Goal: Check status: Check status

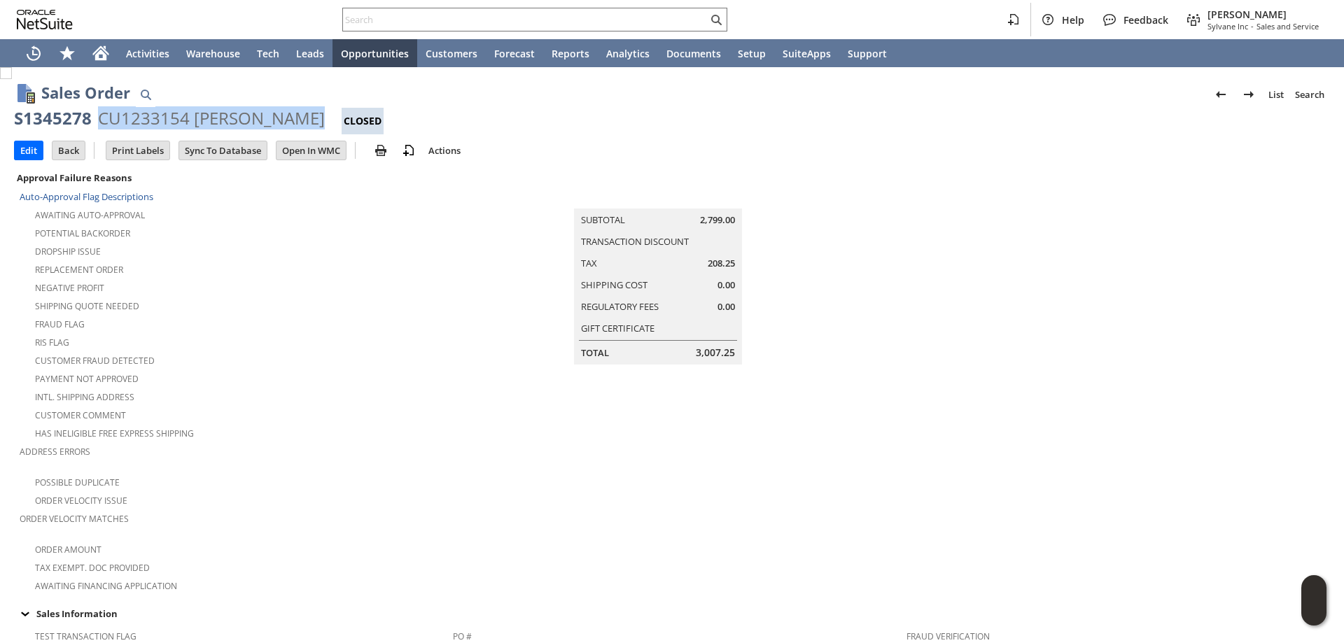
drag, startPoint x: 99, startPoint y: 118, endPoint x: 295, endPoint y: 118, distance: 195.2
click at [295, 118] on div "CU1233154 Blair McLaren" at bounding box center [211, 118] width 227 height 22
copy div "CU1233154 Blair McLaren"
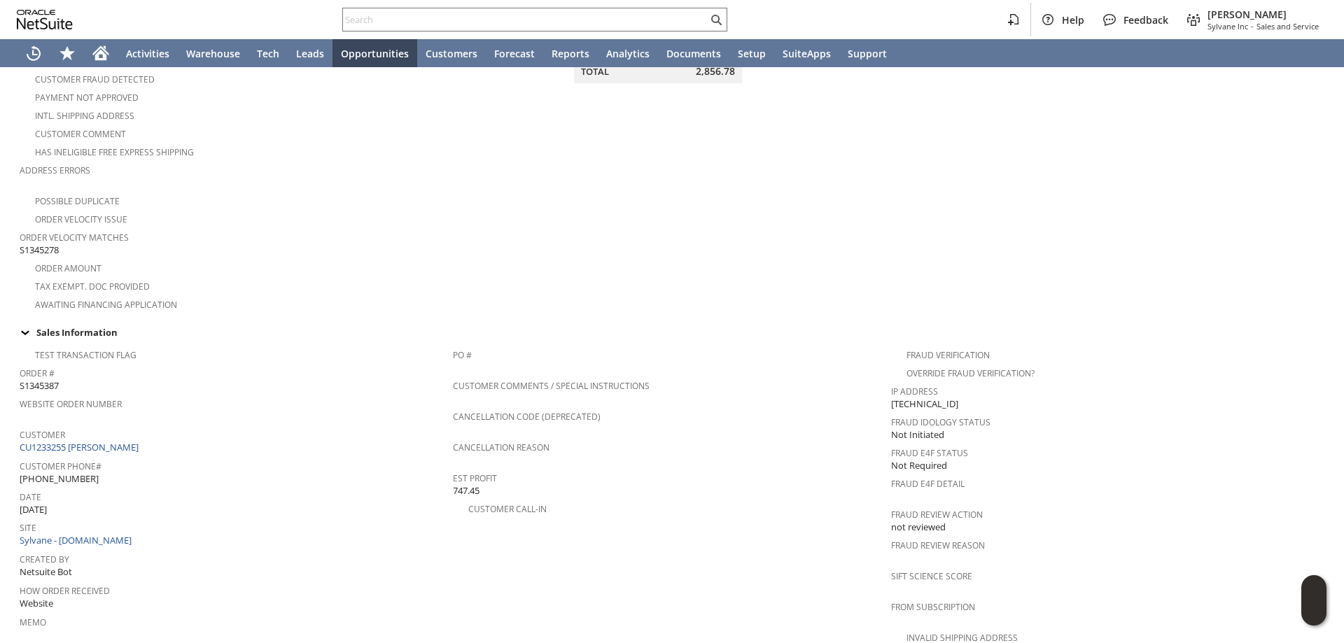
scroll to position [280, 0]
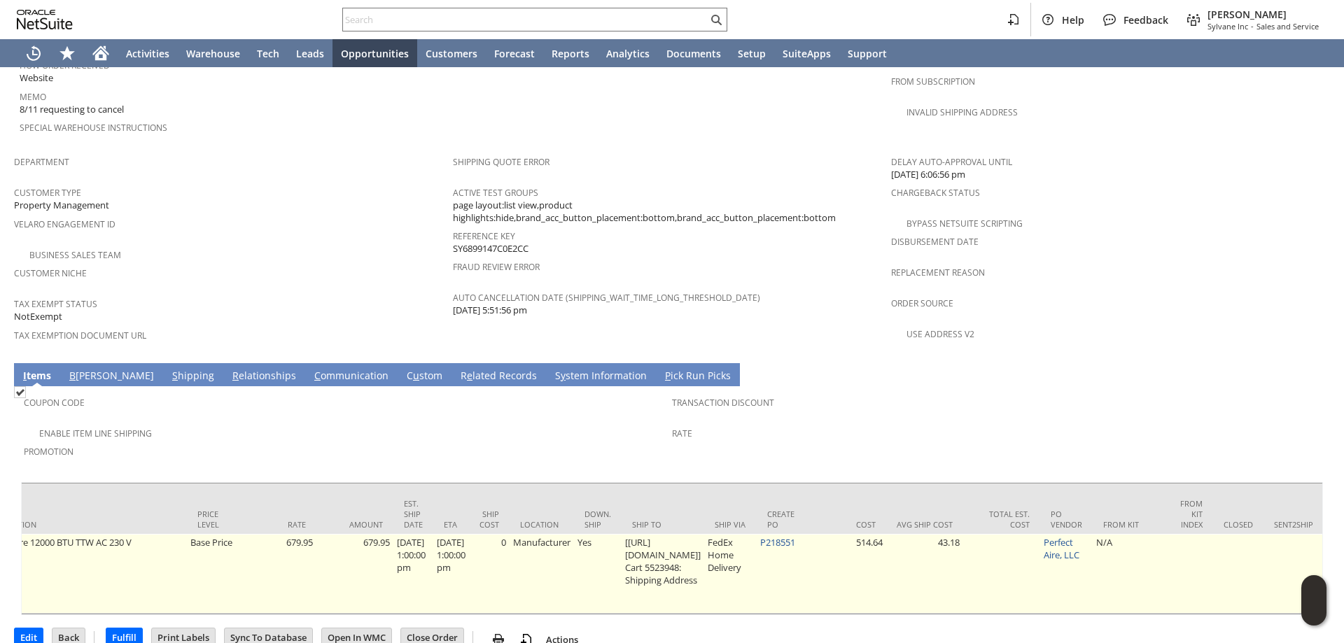
scroll to position [0, 665]
click at [793, 536] on link "P218551" at bounding box center [775, 542] width 35 height 13
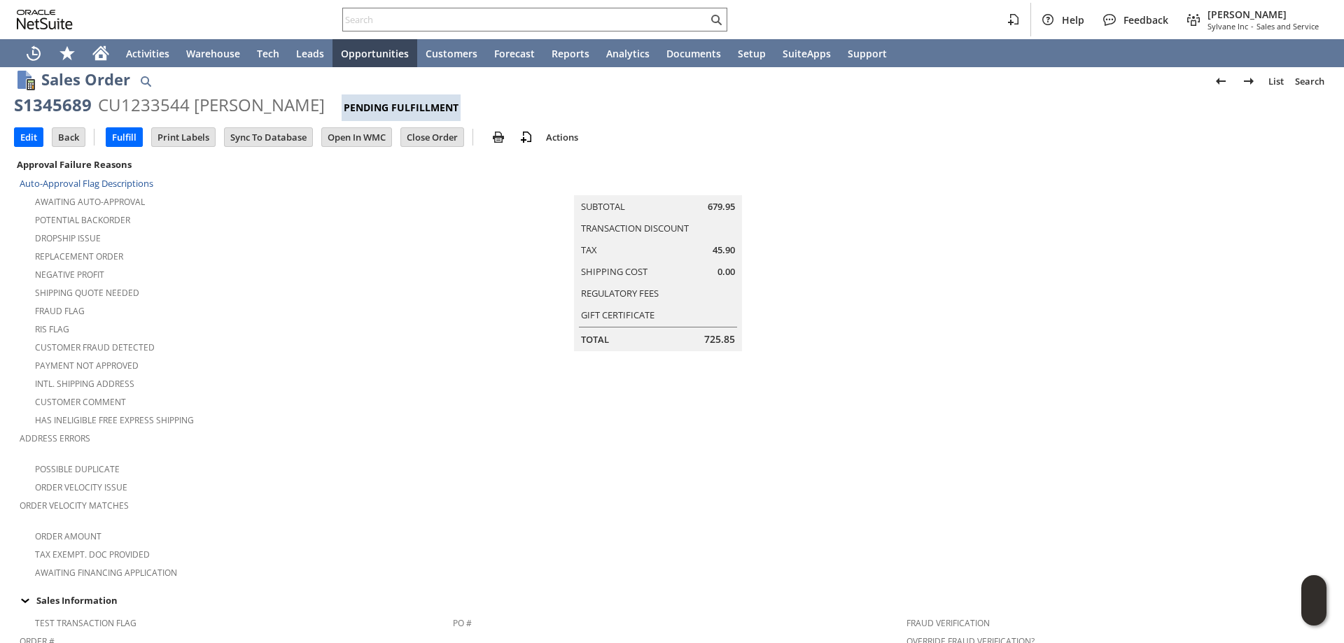
scroll to position [0, 0]
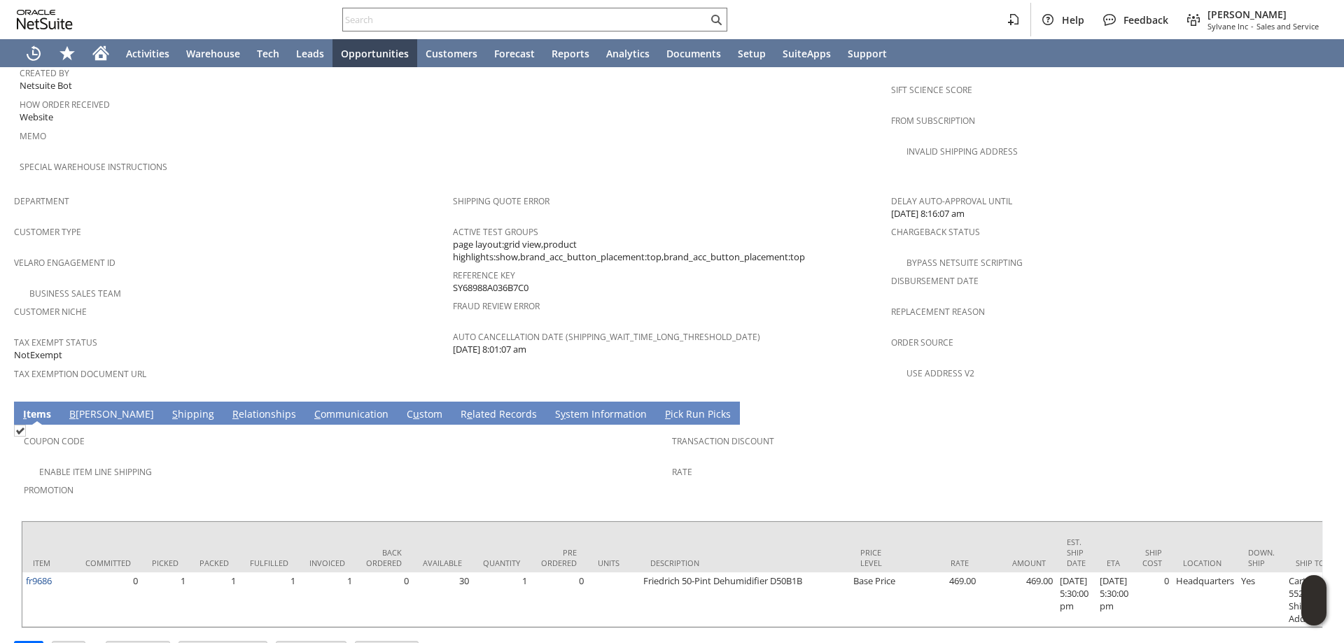
scroll to position [782, 0]
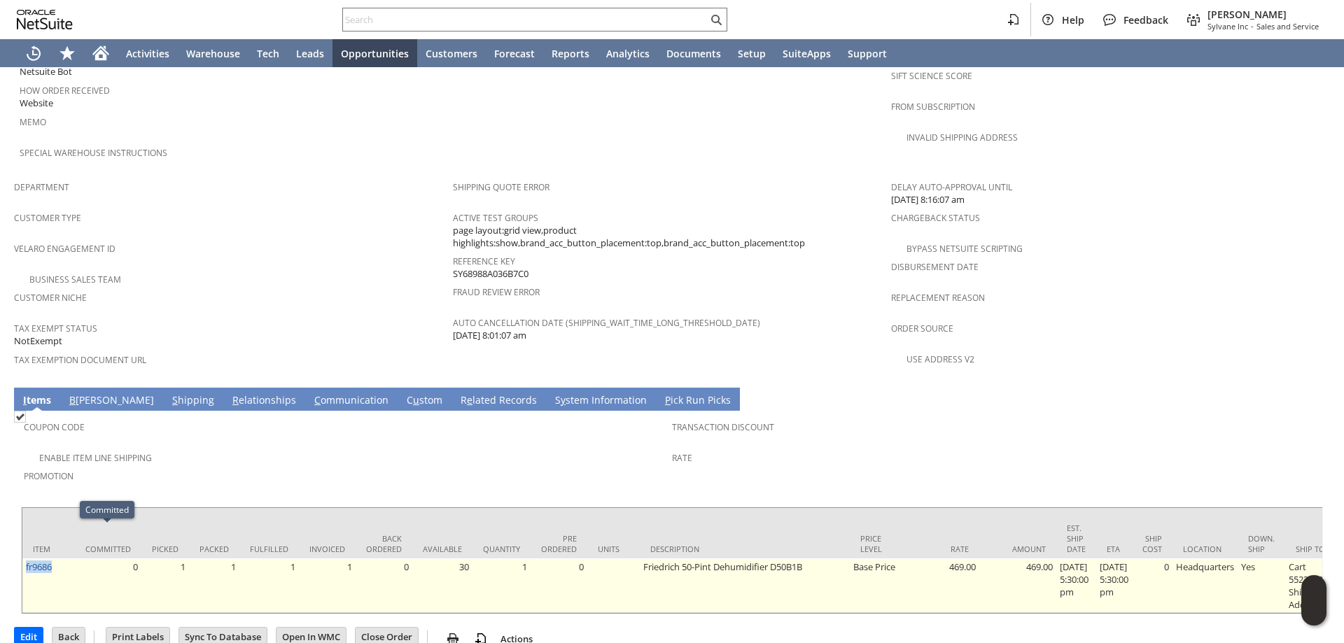
drag, startPoint x: 53, startPoint y: 535, endPoint x: 22, endPoint y: 538, distance: 30.9
click at [22, 558] on td "fr9686" at bounding box center [48, 585] width 52 height 55
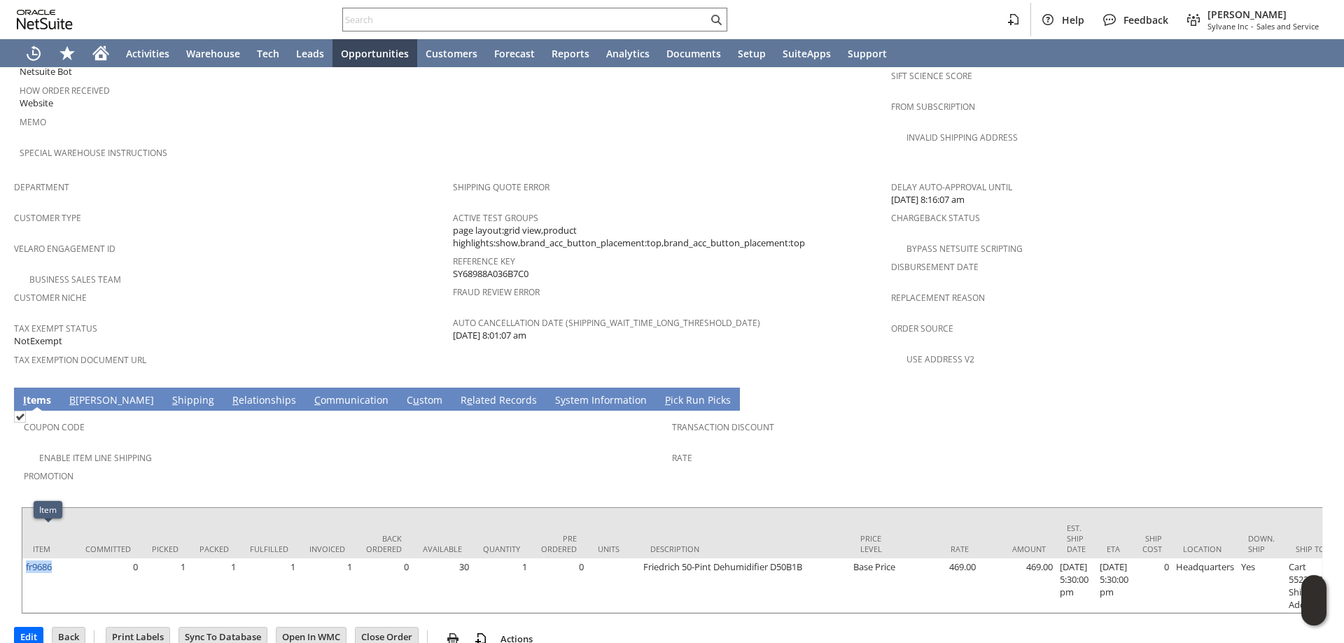
copy link "fr9686"
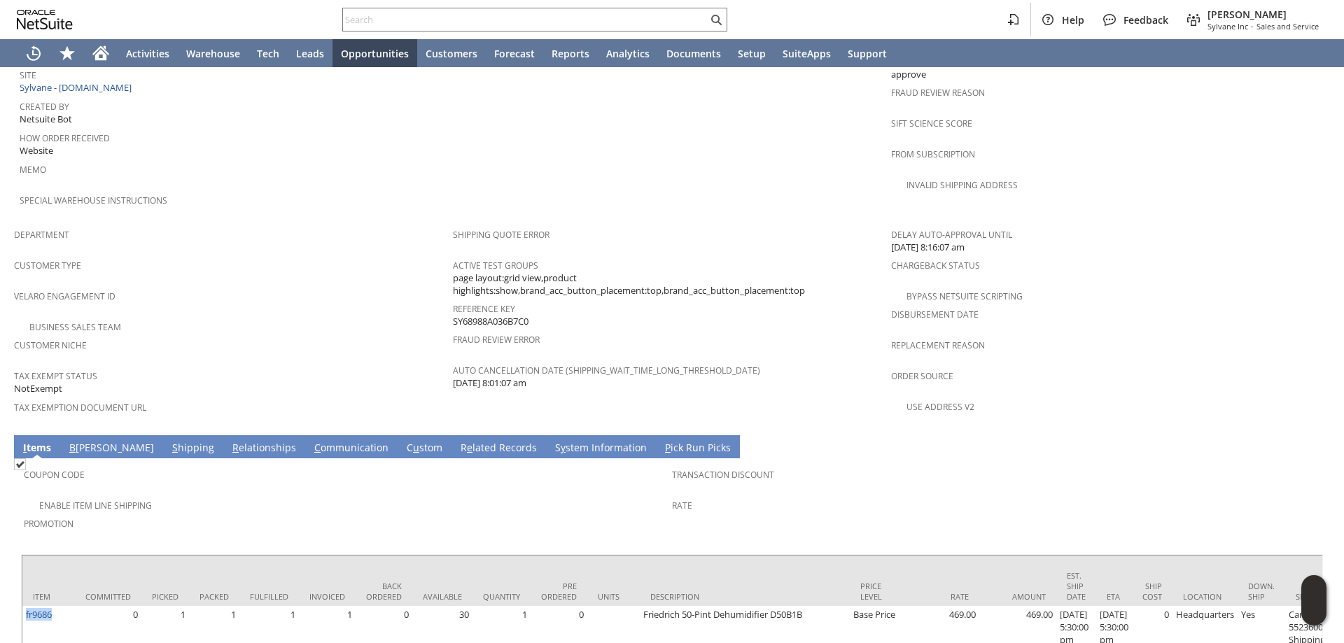
scroll to position [572, 0]
